Goal: Check status: Check status

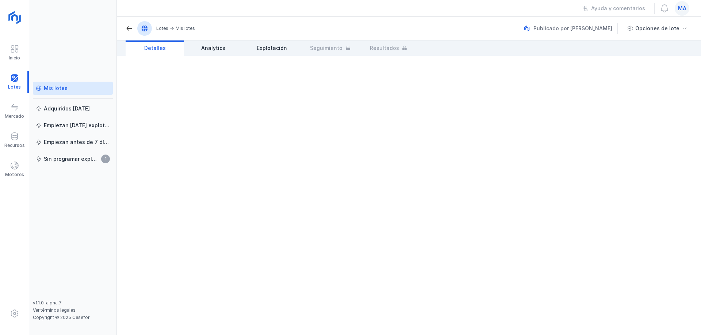
click at [60, 89] on div "Mis lotes" at bounding box center [56, 88] width 24 height 7
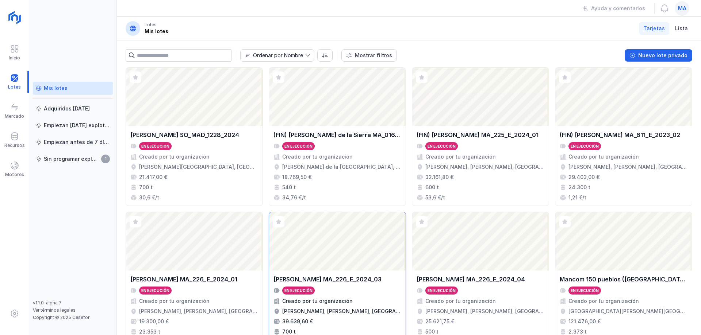
drag, startPoint x: 354, startPoint y: 279, endPoint x: 354, endPoint y: 271, distance: 8.0
click at [354, 278] on div "[PERSON_NAME] MA_226_E_2024_03" at bounding box center [327, 279] width 108 height 9
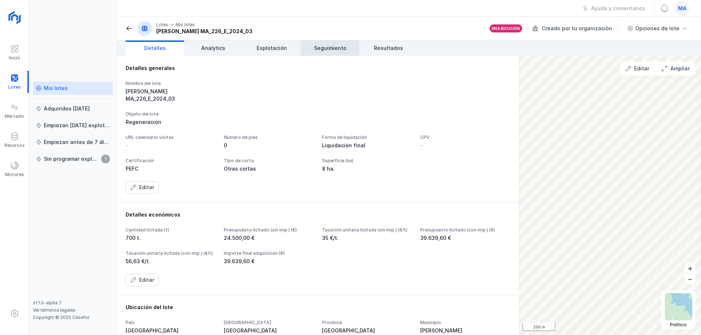
click at [331, 48] on span "Seguimiento" at bounding box center [330, 48] width 32 height 7
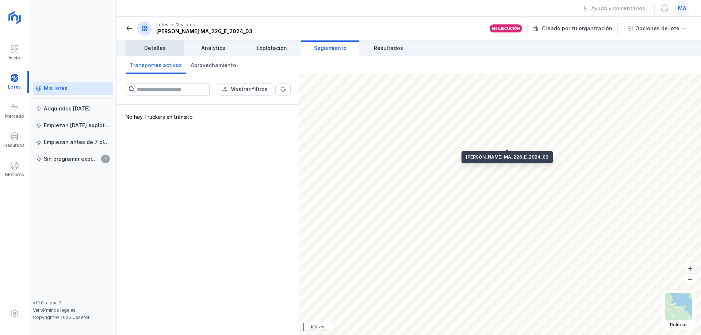
click at [157, 51] on span "Detalles" at bounding box center [155, 48] width 22 height 7
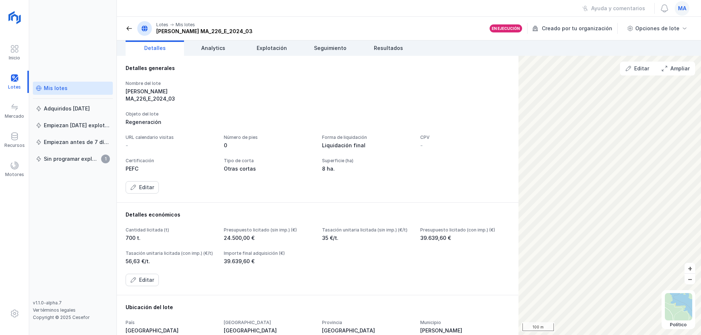
drag, startPoint x: 411, startPoint y: 100, endPoint x: 449, endPoint y: 76, distance: 45.3
click at [411, 98] on div "Nombre del lote [PERSON_NAME] MA_226_E_2024_03 Objeto del lote Regeneración URL…" at bounding box center [318, 137] width 384 height 113
